Goal: Transaction & Acquisition: Purchase product/service

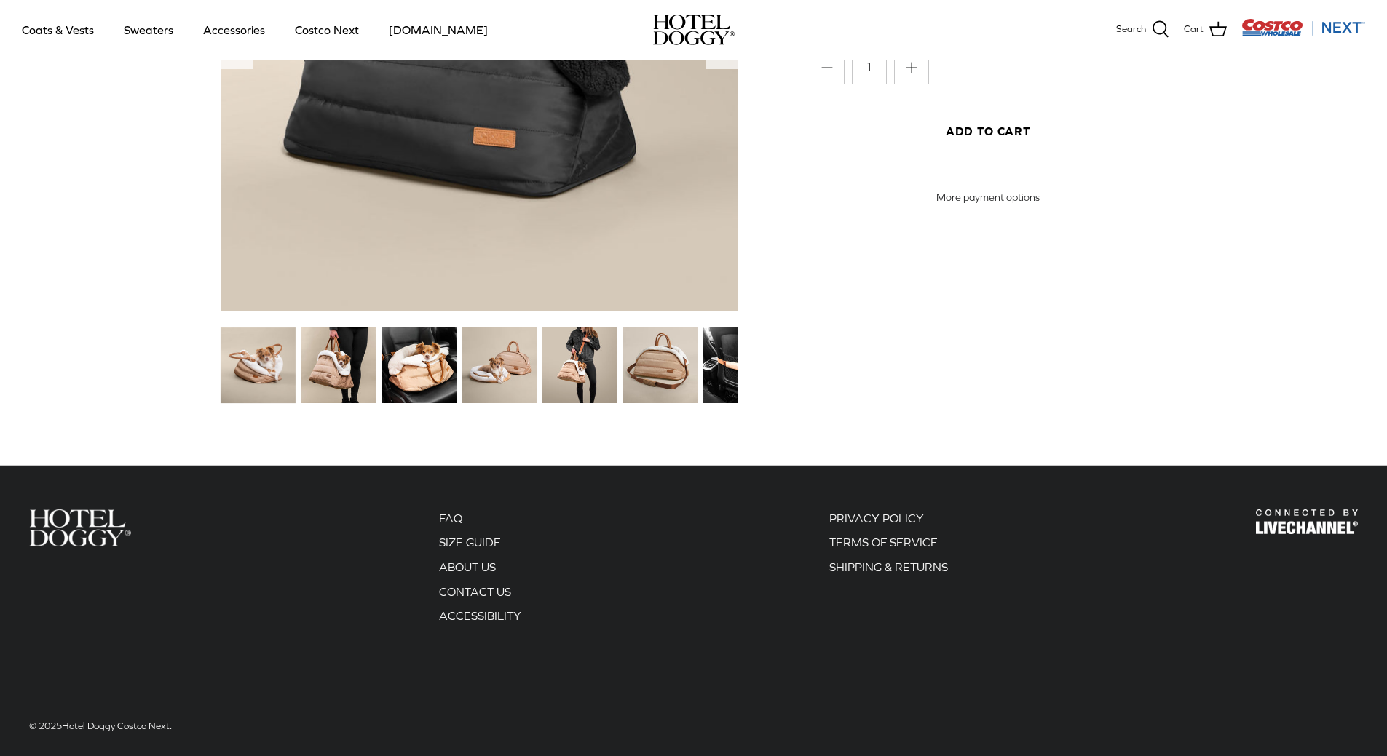
scroll to position [1716, 0]
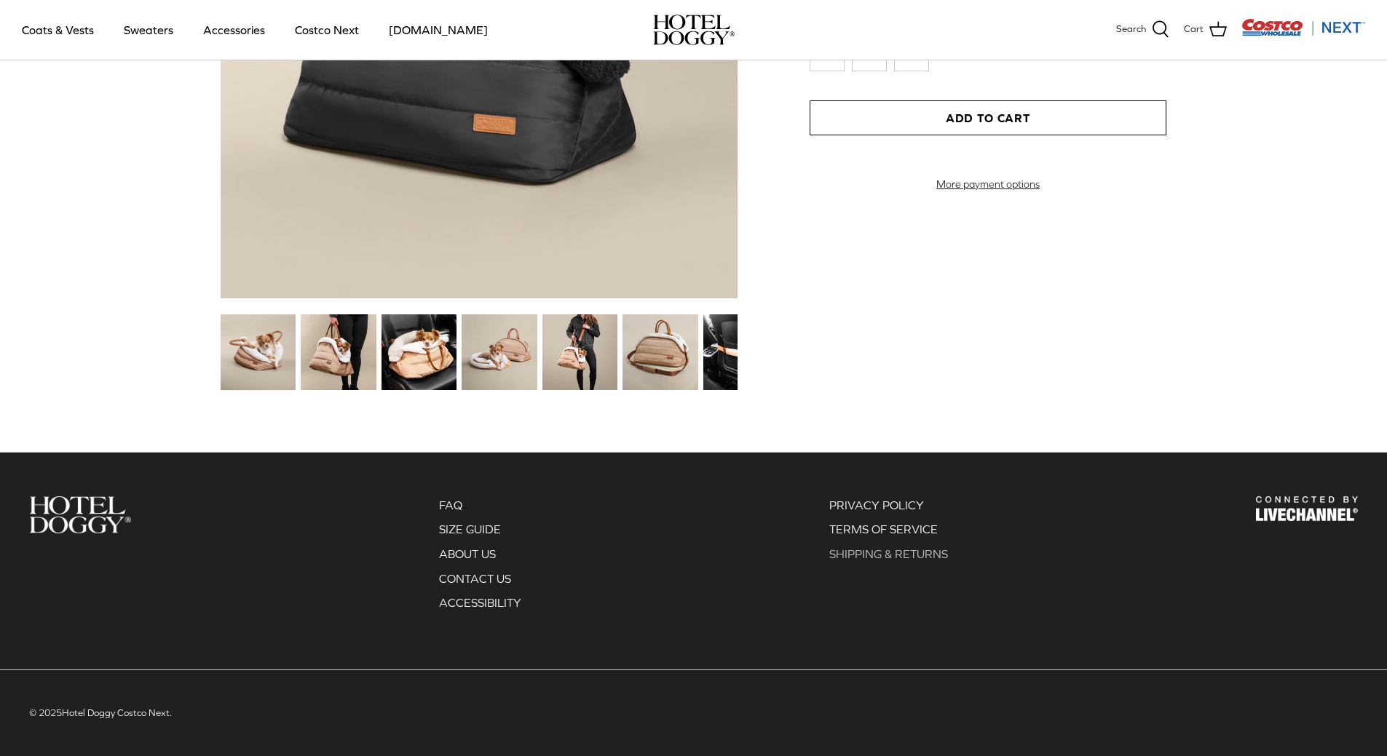
click at [882, 554] on link "SHIPPING & RETURNS" at bounding box center [888, 553] width 119 height 13
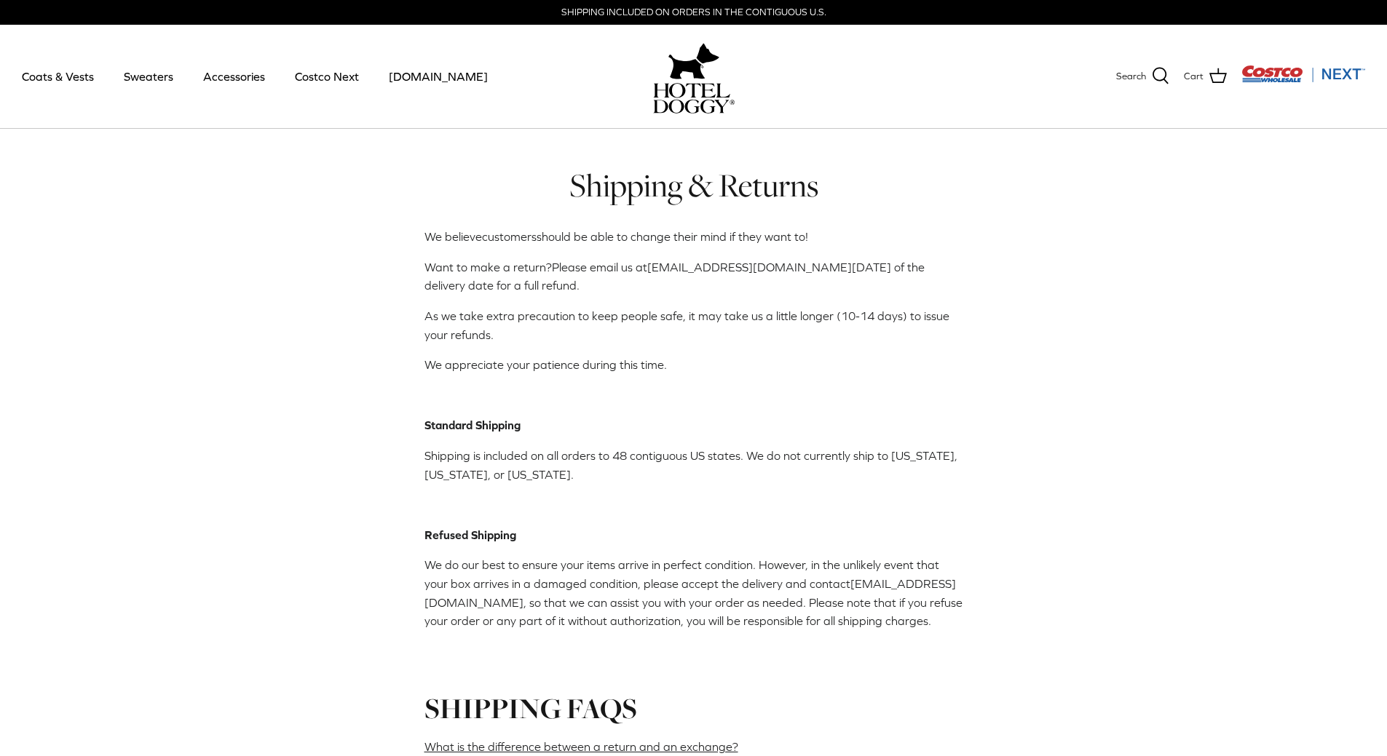
click at [686, 80] on img at bounding box center [693, 61] width 51 height 44
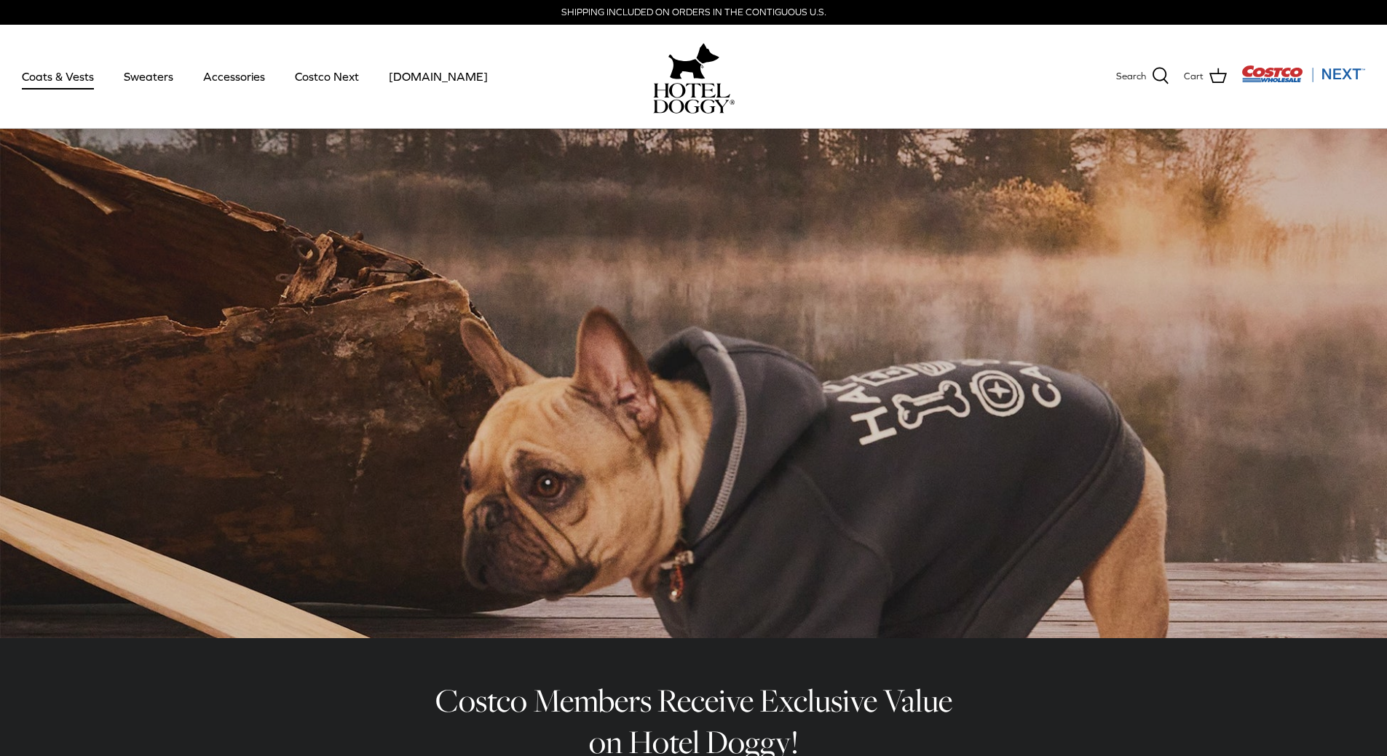
click at [82, 74] on link "Coats & Vests" at bounding box center [58, 77] width 98 height 50
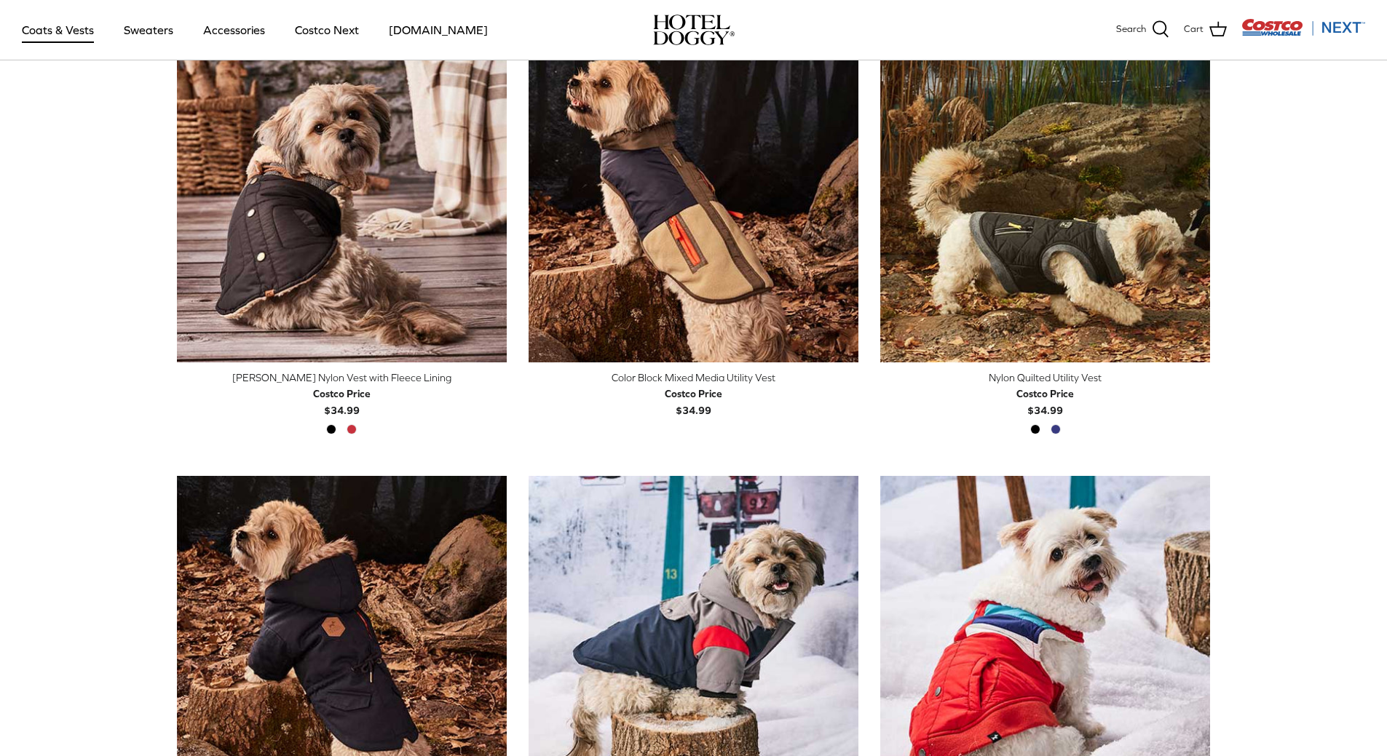
scroll to position [437, 0]
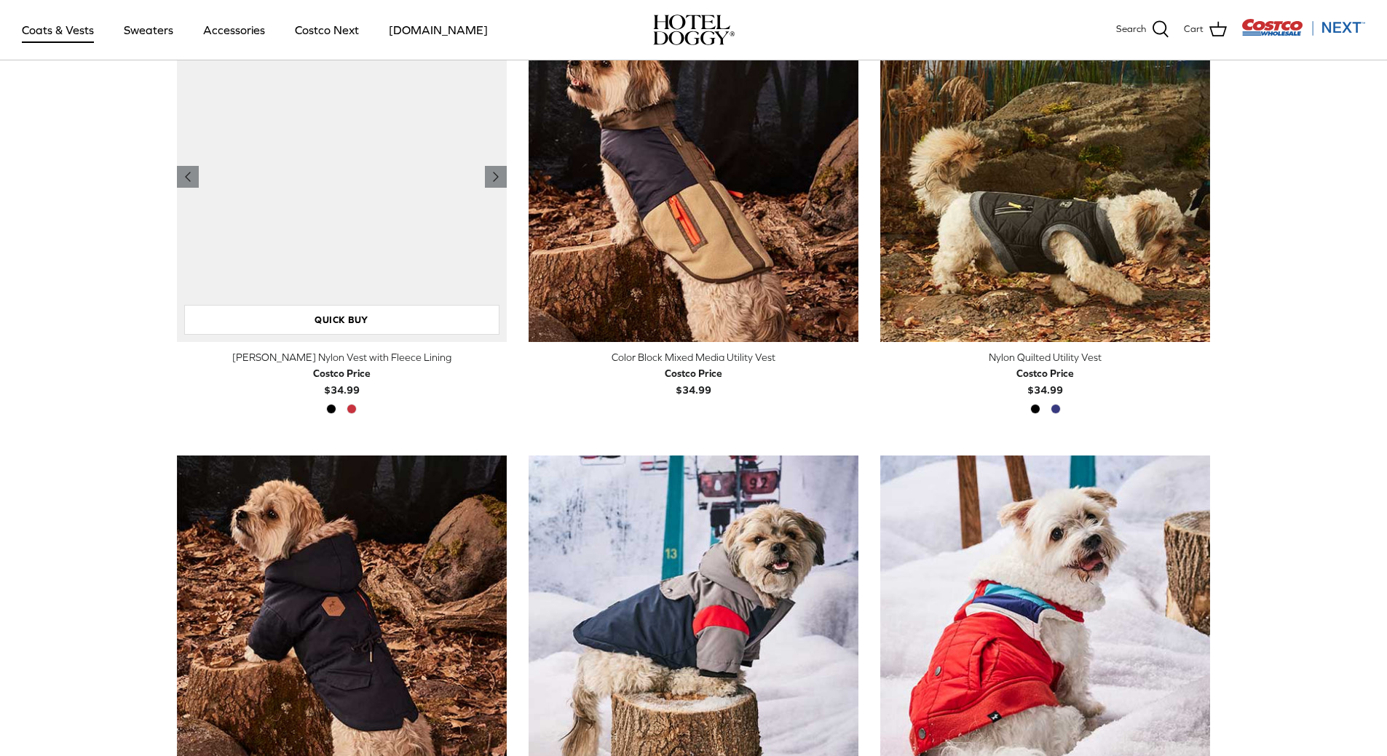
click at [322, 241] on img "Melton Nylon Vest with Fleece Lining" at bounding box center [342, 177] width 330 height 330
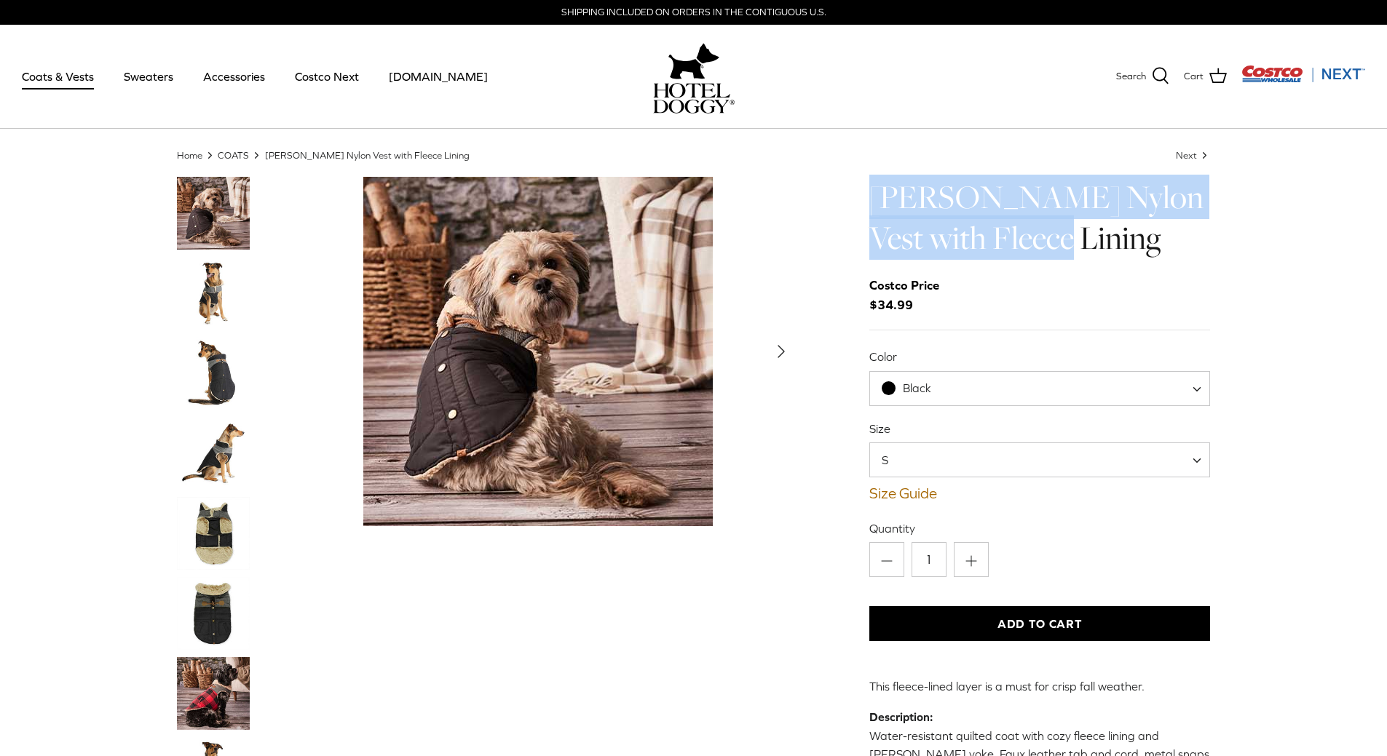
drag, startPoint x: 872, startPoint y: 197, endPoint x: 1095, endPoint y: 238, distance: 226.6
click at [1095, 238] on div "Left Right" at bounding box center [693, 708] width 1077 height 1062
copy h1 "Melton Nylon Vest with Fleece Lining"
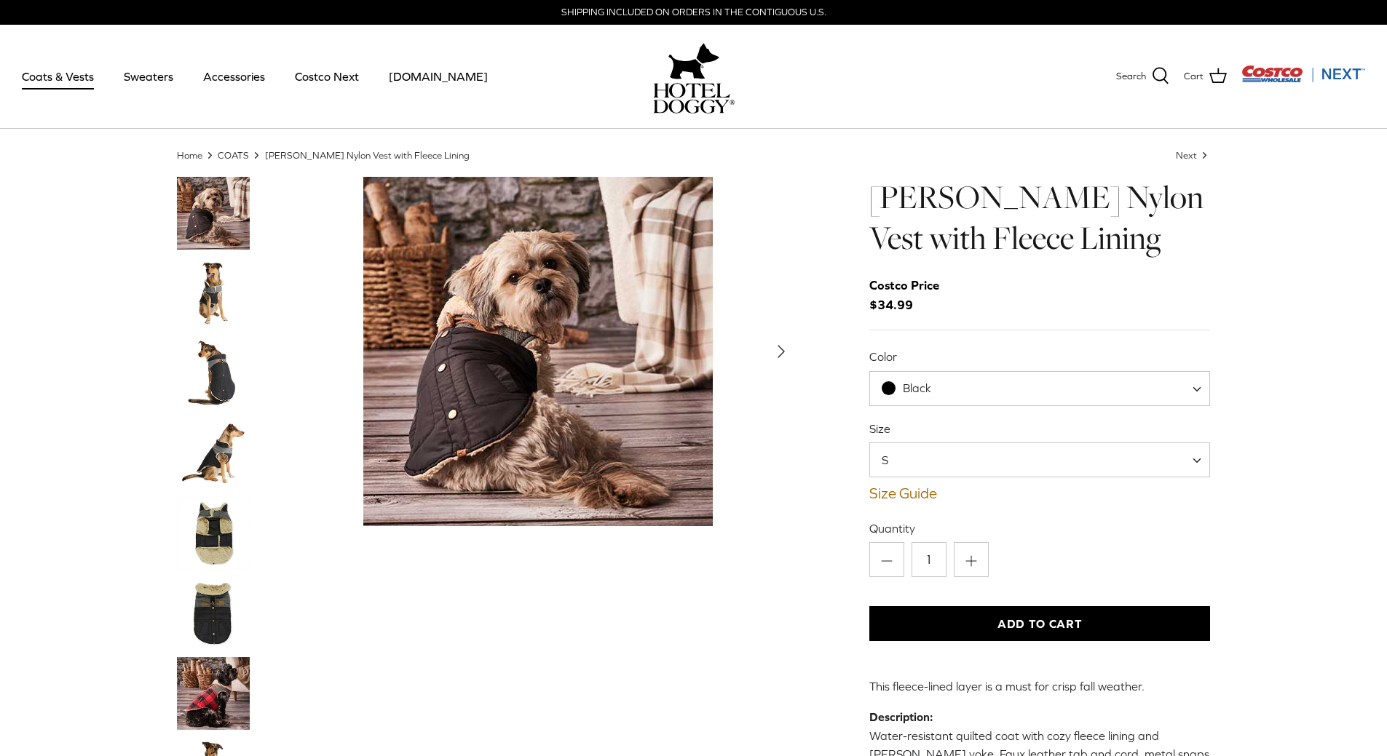
click at [1258, 325] on div "Home Right COATS Right Melton Nylon Vest with Fleece Lining Next Right Left Rig…" at bounding box center [693, 694] width 1387 height 1090
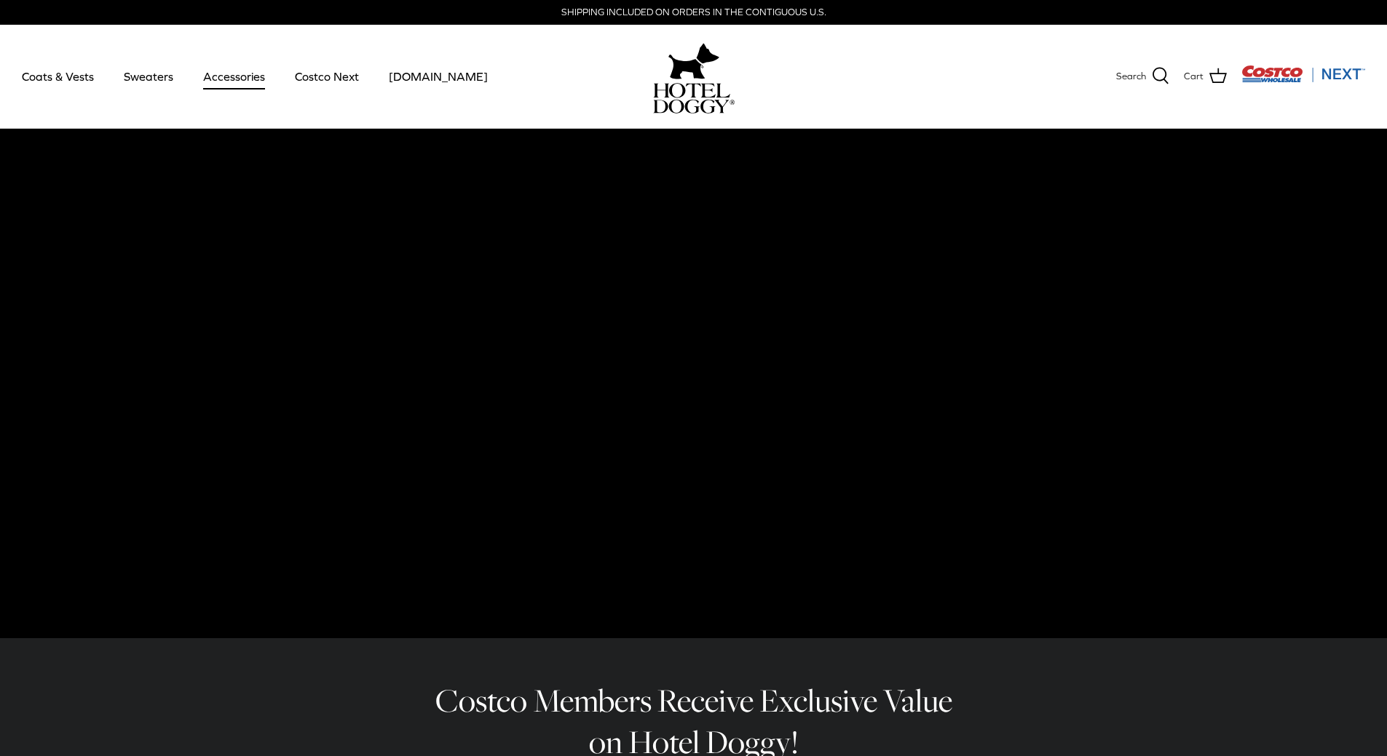
click at [255, 68] on link "Accessories" at bounding box center [234, 77] width 88 height 50
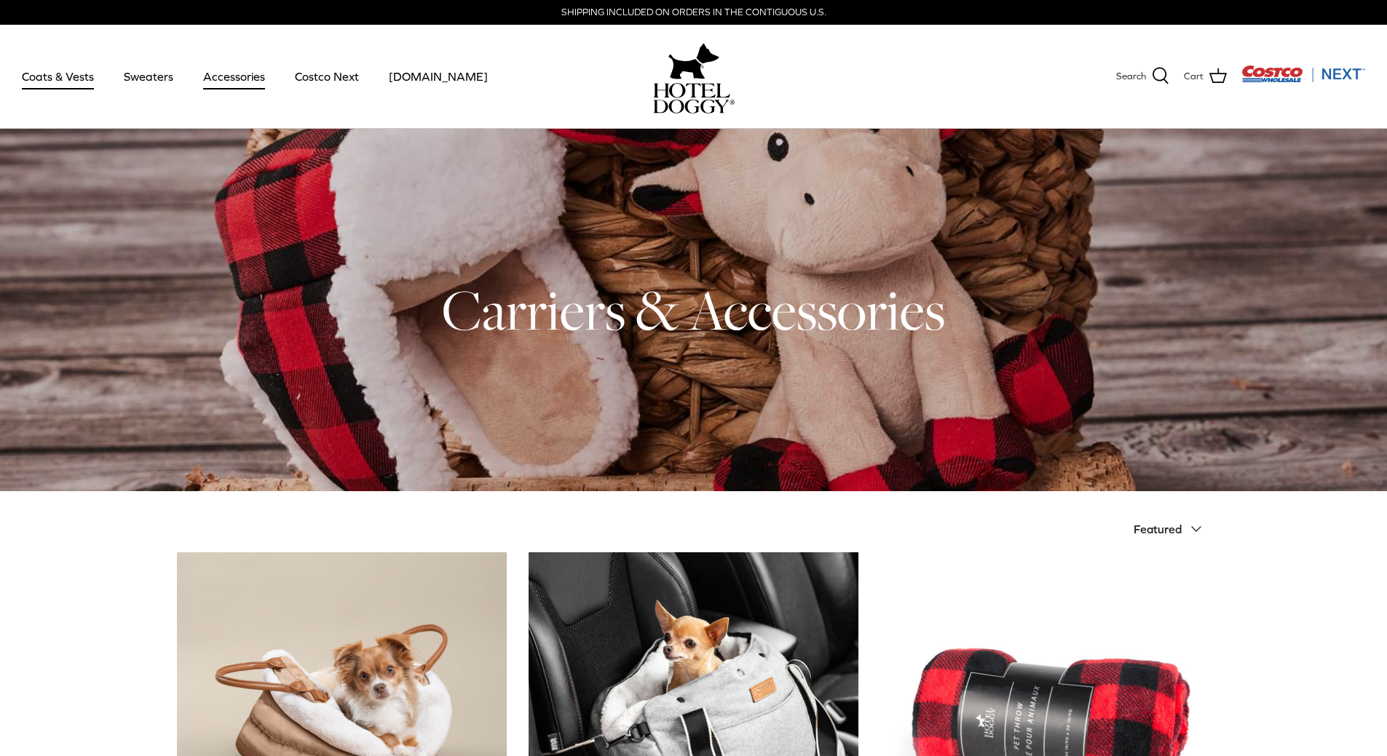
click at [73, 74] on link "Coats & Vests" at bounding box center [58, 77] width 98 height 50
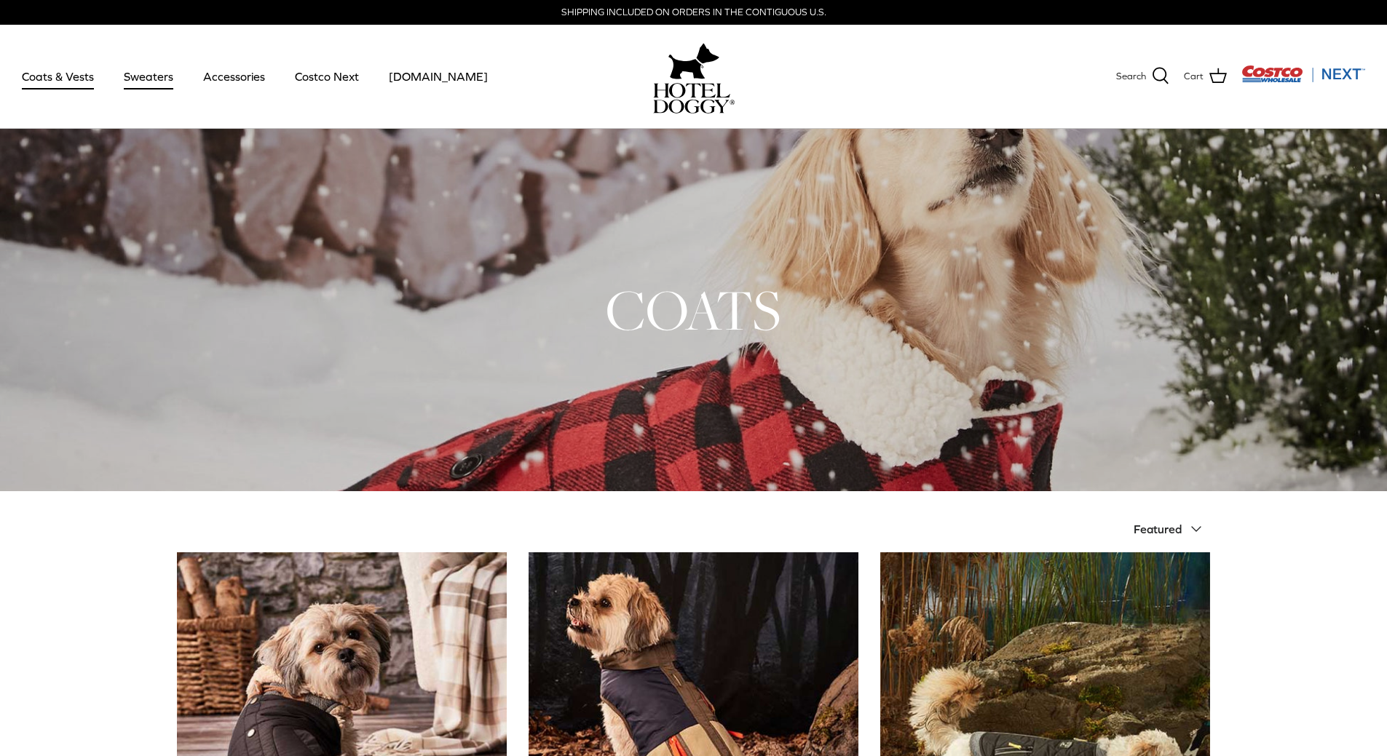
click at [136, 68] on link "Sweaters" at bounding box center [149, 77] width 76 height 50
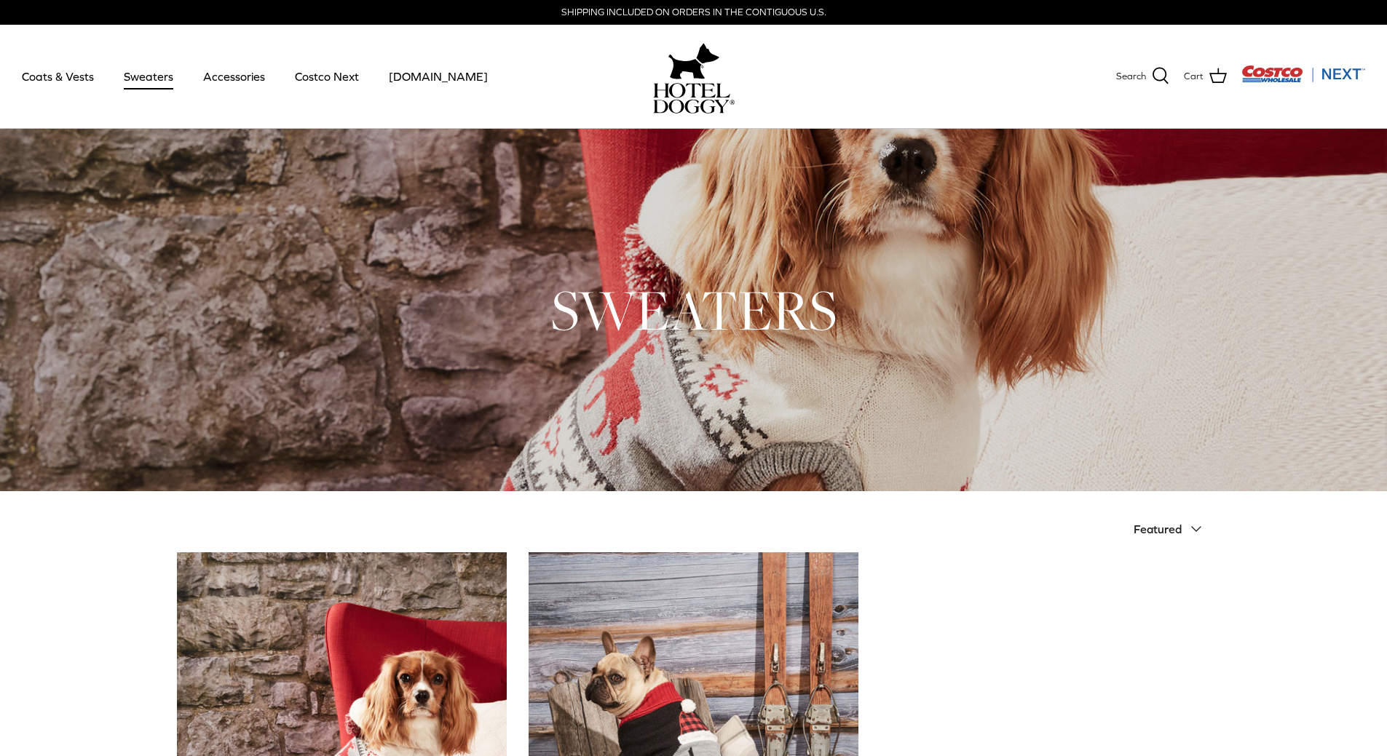
click at [1233, 90] on div "Search Coats & Vests Sweaters Accessories Costco Next [DOMAIN_NAME] Search Cart" at bounding box center [693, 77] width 1387 height 104
click at [1260, 73] on img "Costco Next" at bounding box center [1303, 74] width 124 height 18
